Goal: Information Seeking & Learning: Find contact information

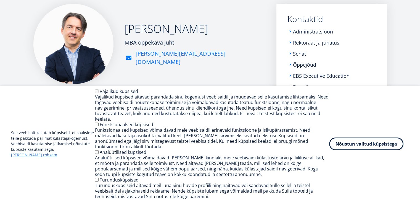
scroll to position [94, 0]
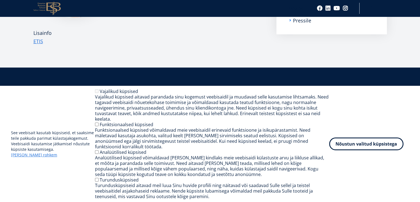
scroll to position [138, 0]
